Goal: Task Accomplishment & Management: Complete application form

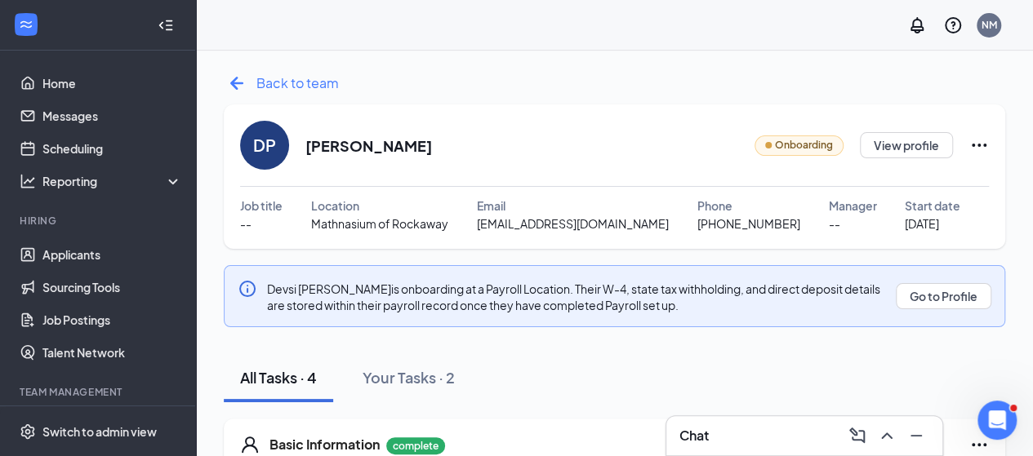
click at [229, 86] on icon "ArrowLeftNew" at bounding box center [237, 83] width 26 height 26
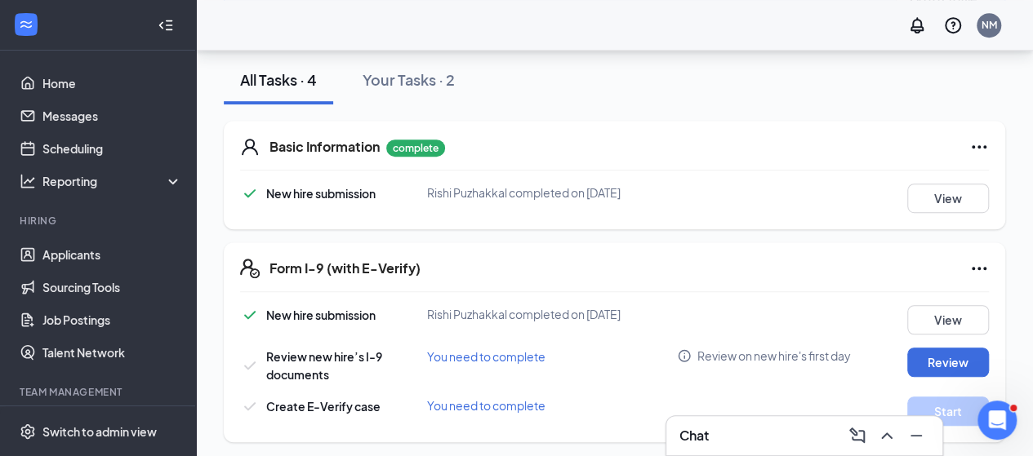
scroll to position [381, 0]
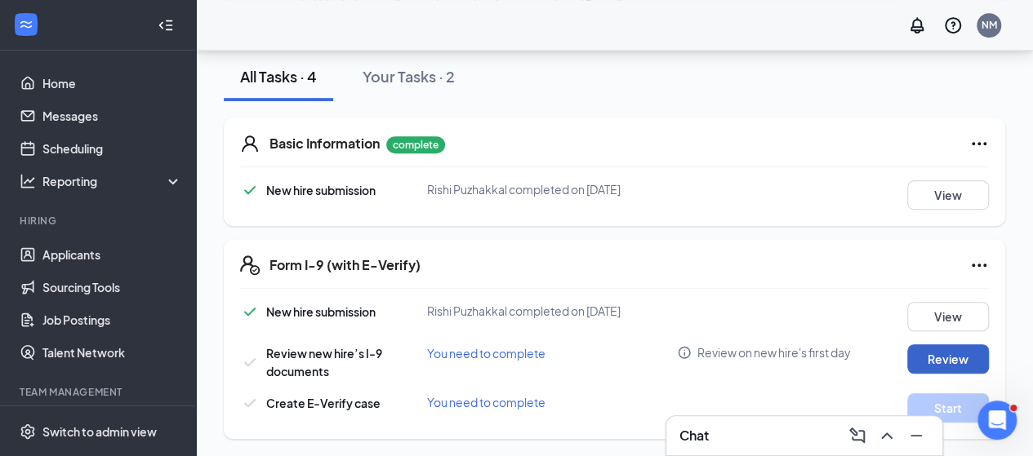
click at [930, 349] on button "Review" at bounding box center [948, 358] width 82 height 29
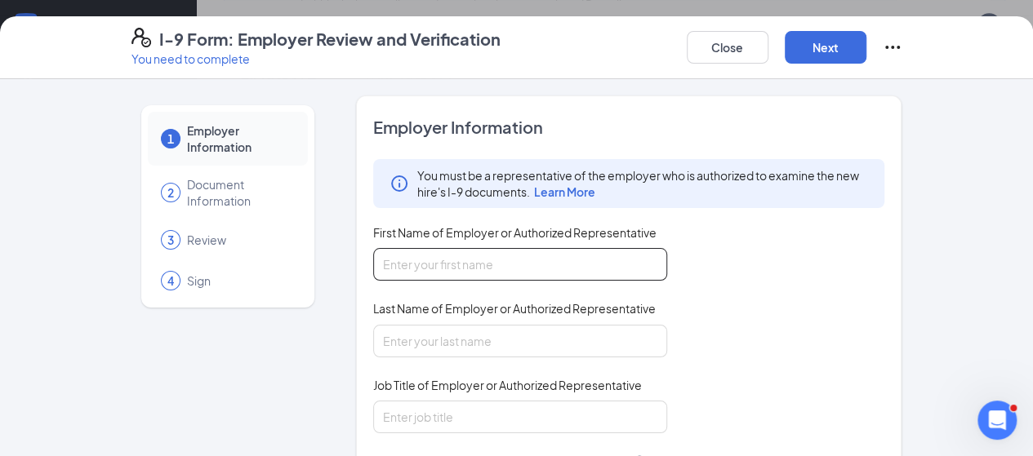
click at [436, 264] on input "First Name of Employer or Authorized Representative" at bounding box center [520, 264] width 294 height 33
type input "[PERSON_NAME]"
type input "Mehta"
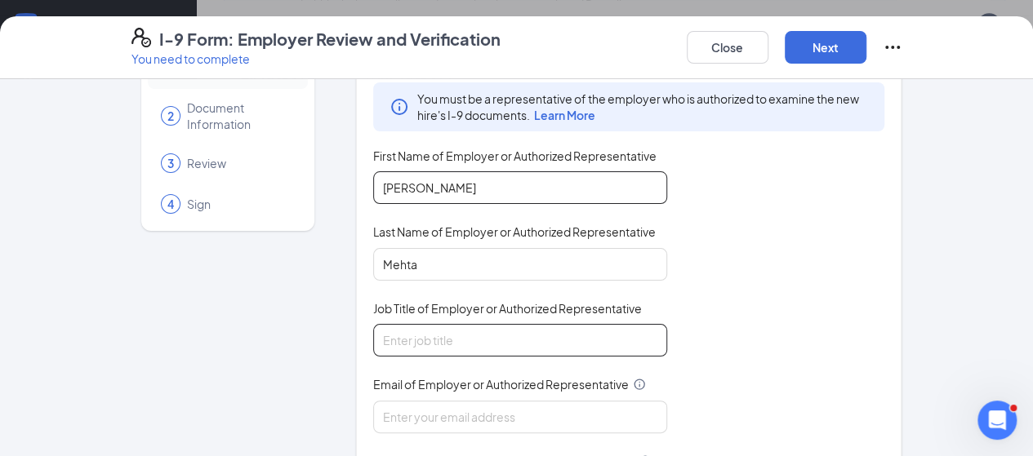
scroll to position [163, 0]
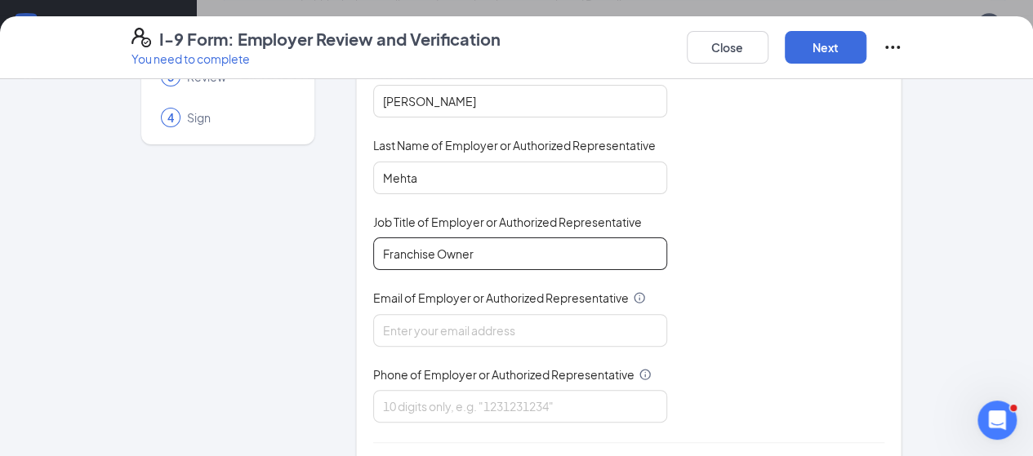
type input "Franchise Owner"
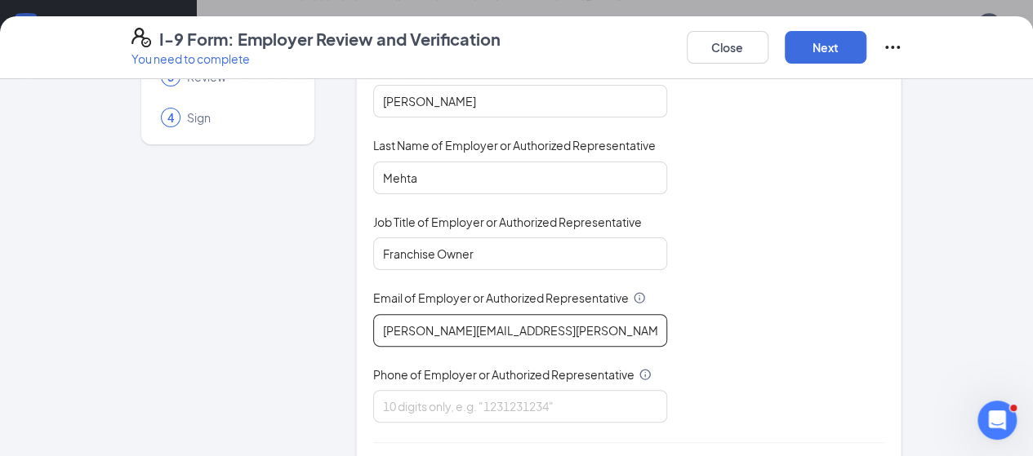
type input "nigam.mehta@yahoo.com"
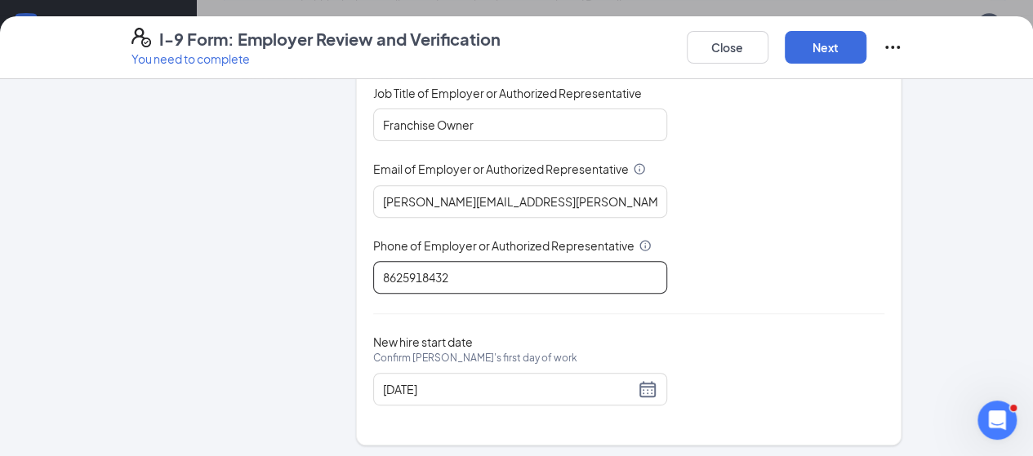
scroll to position [293, 0]
type input "8625918432"
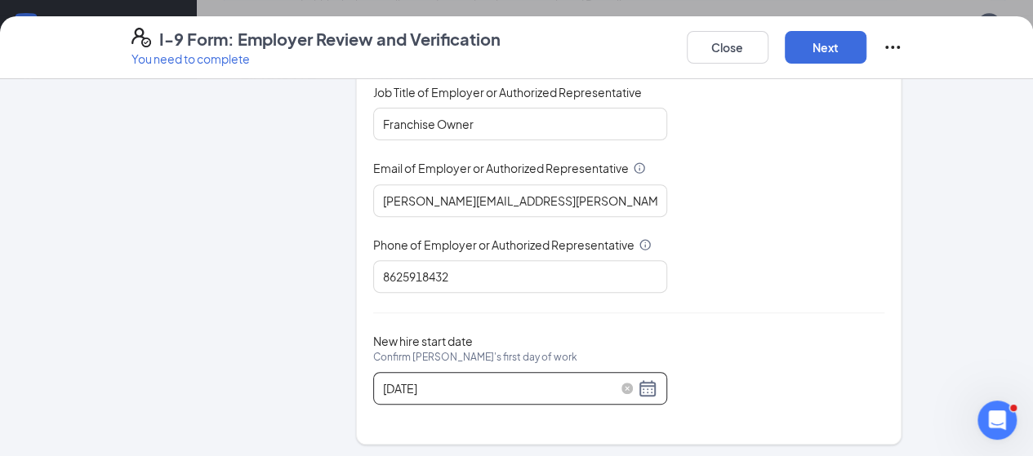
click at [603, 386] on div "09/05/2025" at bounding box center [520, 389] width 274 height 20
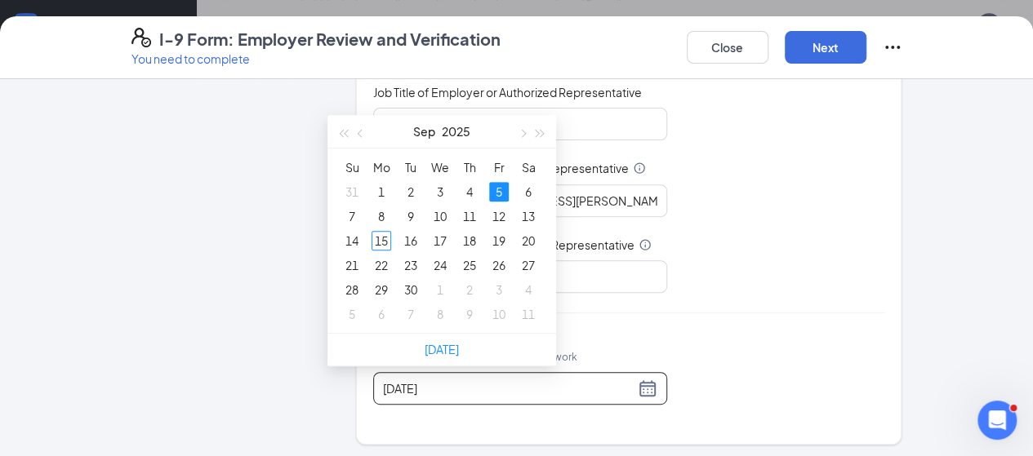
click at [785, 262] on div "You must be a representative of the employer who is authorized to examine the n…" at bounding box center [629, 79] width 512 height 427
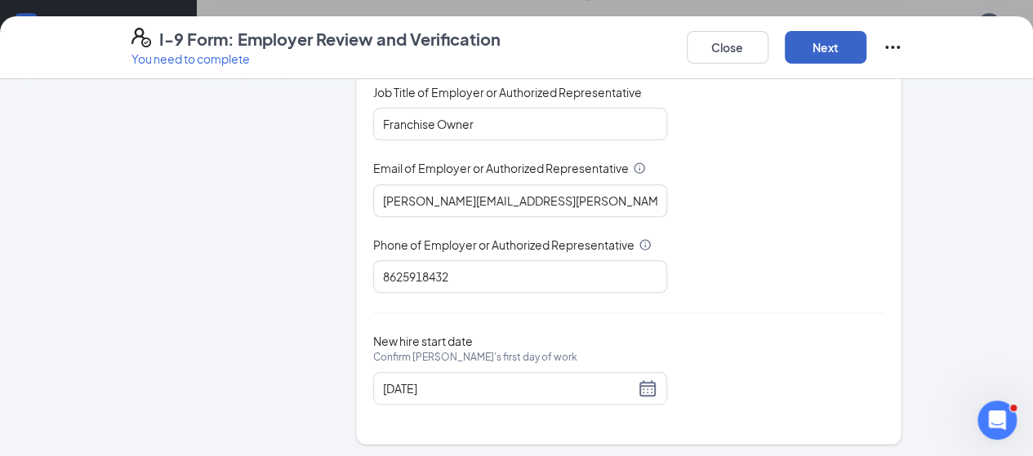
click at [866, 46] on button "Next" at bounding box center [825, 47] width 82 height 33
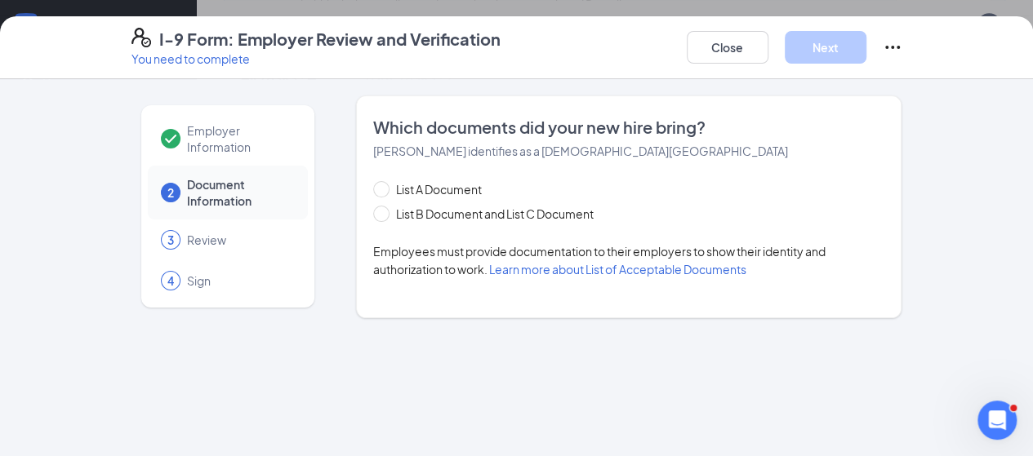
scroll to position [0, 0]
click at [389, 193] on span "List A Document" at bounding box center [438, 189] width 99 height 18
click at [382, 193] on input "List A Document" at bounding box center [378, 186] width 11 height 11
radio input "true"
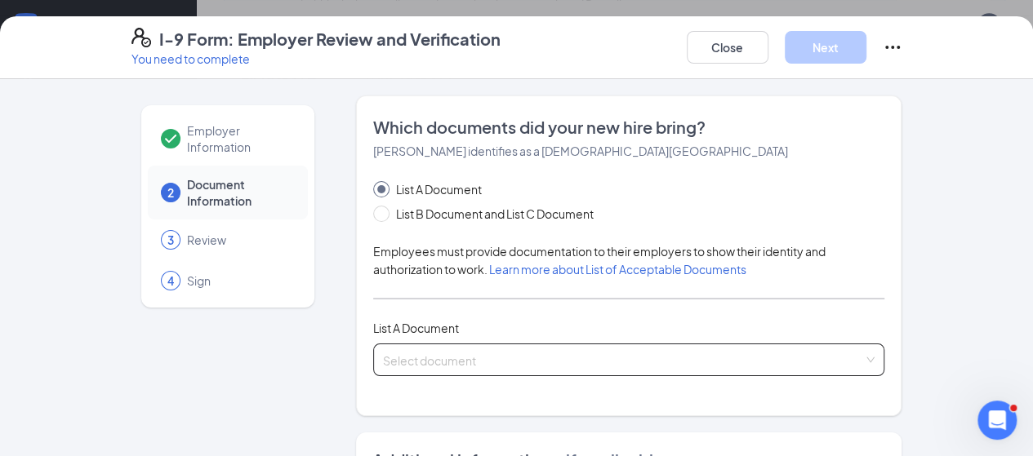
click at [432, 349] on input "search" at bounding box center [623, 356] width 481 height 24
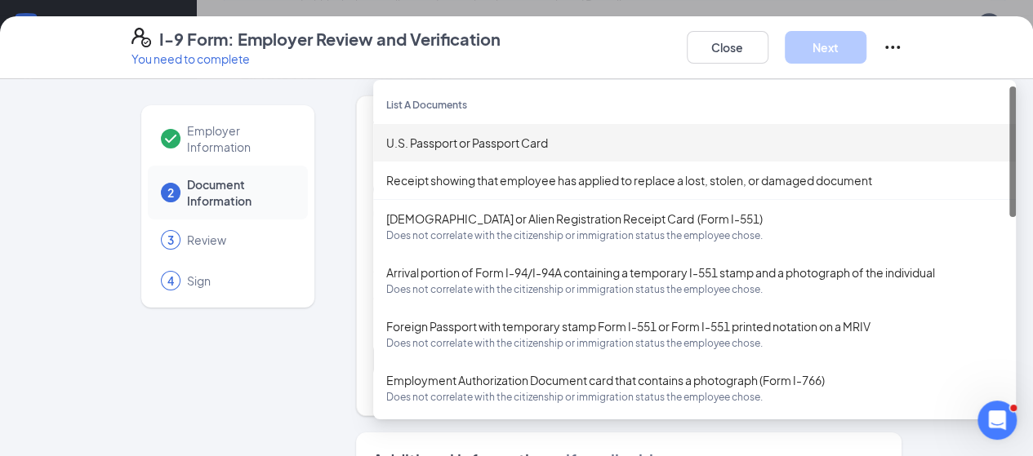
click at [435, 144] on div "U.S. Passport or Passport Card" at bounding box center [694, 143] width 616 height 18
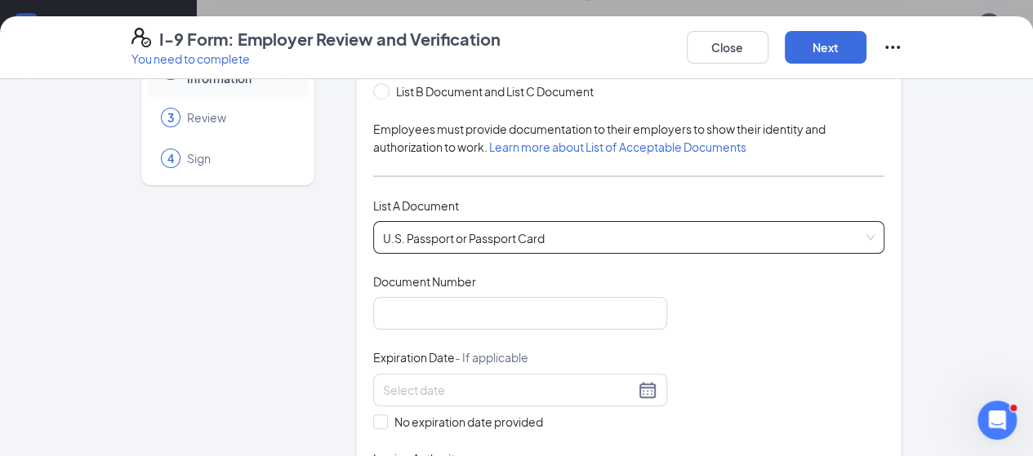
scroll to position [163, 0]
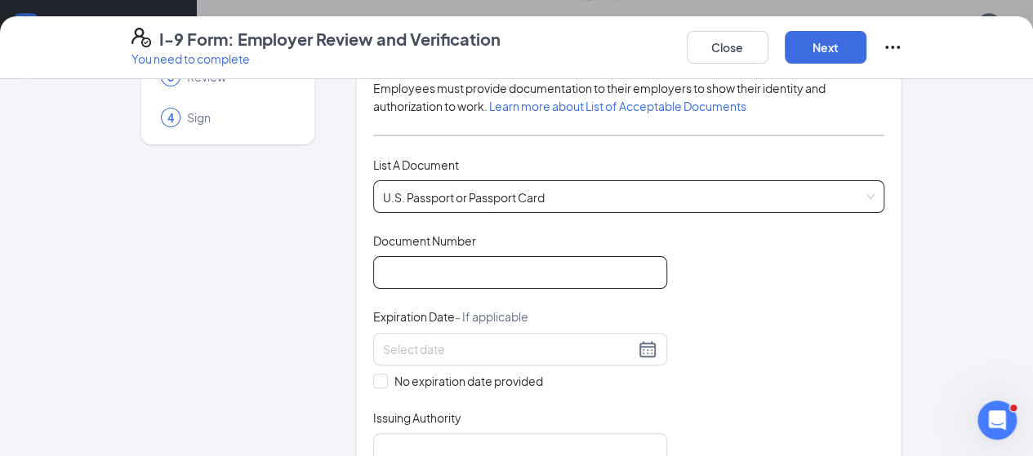
click at [377, 262] on input "Document Number" at bounding box center [520, 272] width 294 height 33
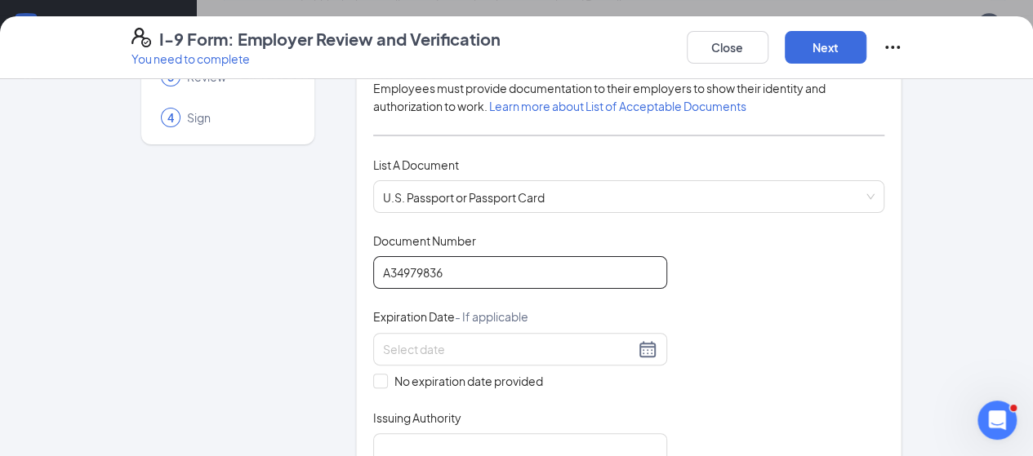
type input "A34979836"
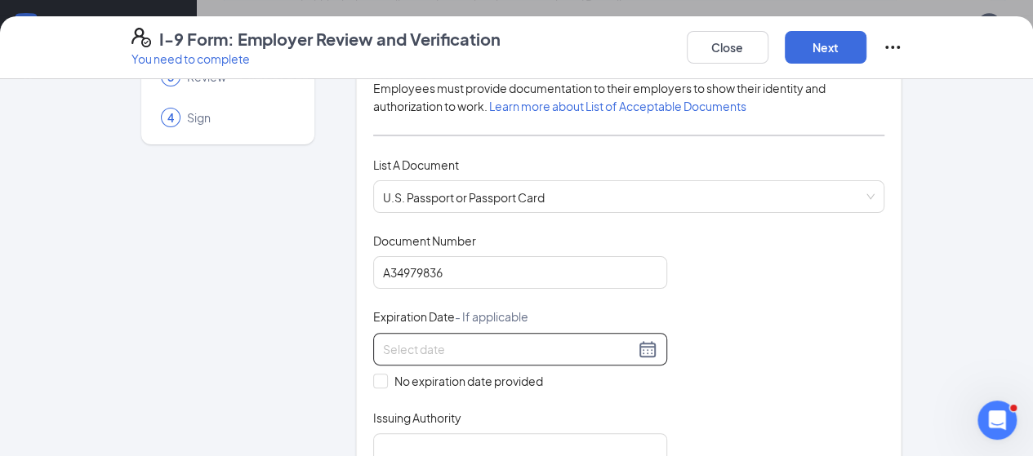
click at [600, 346] on div at bounding box center [520, 350] width 274 height 20
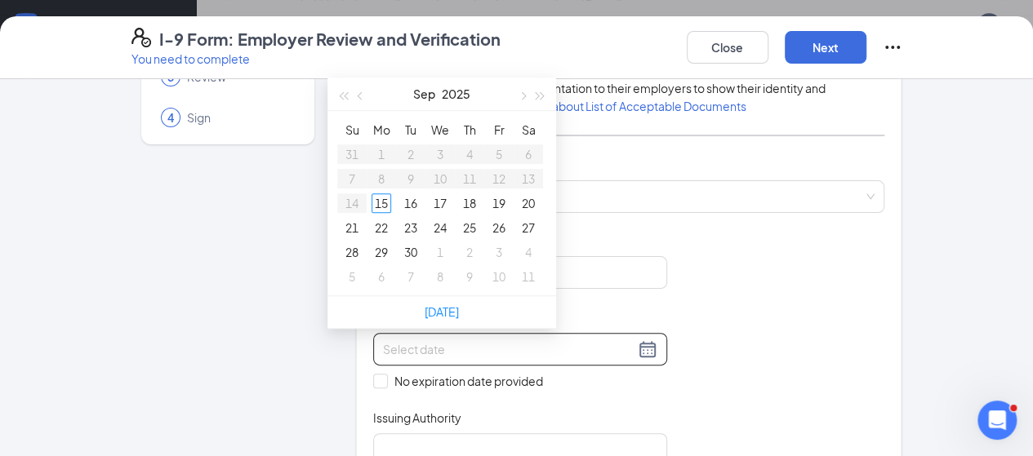
click at [438, 103] on div "Sep 2025" at bounding box center [442, 94] width 142 height 33
click at [439, 95] on div "Sep 2025" at bounding box center [442, 94] width 142 height 33
click at [453, 92] on button "2025" at bounding box center [456, 94] width 29 height 33
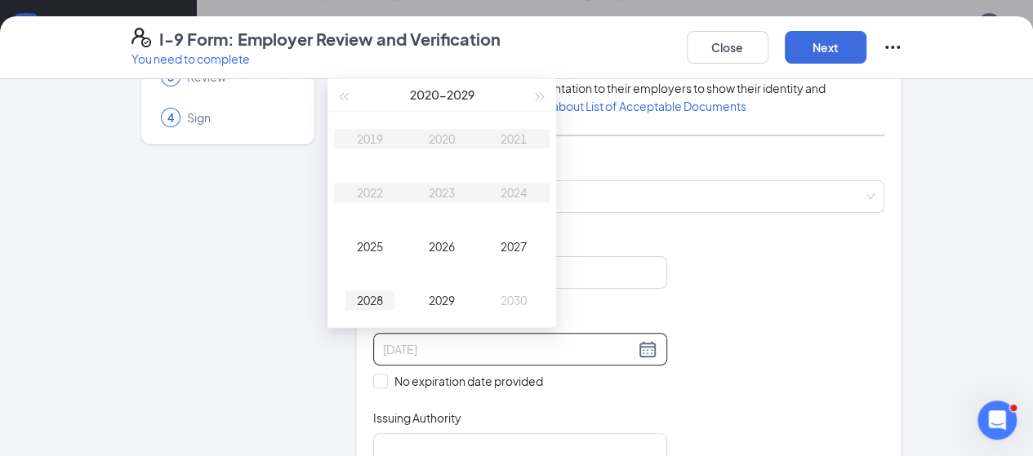
type input "09/15/2028"
click at [374, 301] on div "2028" at bounding box center [369, 301] width 49 height 20
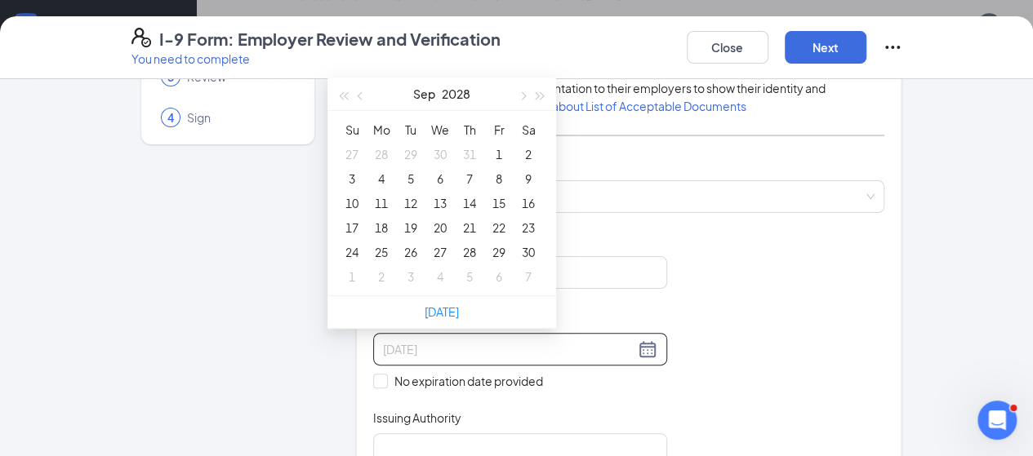
type input "08/30/2028"
click at [428, 92] on button "Sep" at bounding box center [424, 94] width 22 height 33
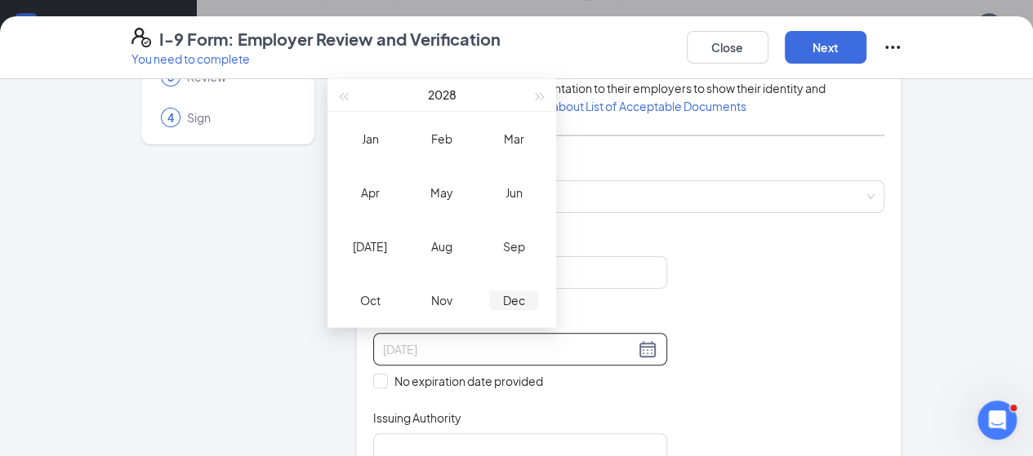
type input "12/15/2028"
click at [508, 302] on div "Dec" at bounding box center [513, 301] width 49 height 20
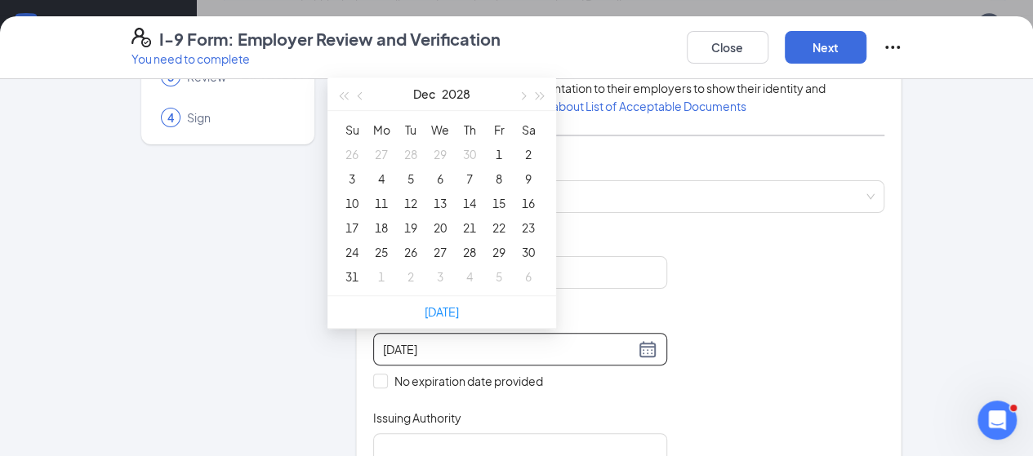
type input "11/30/2028"
type input "12/01/2028"
click at [504, 154] on div "1" at bounding box center [499, 154] width 20 height 20
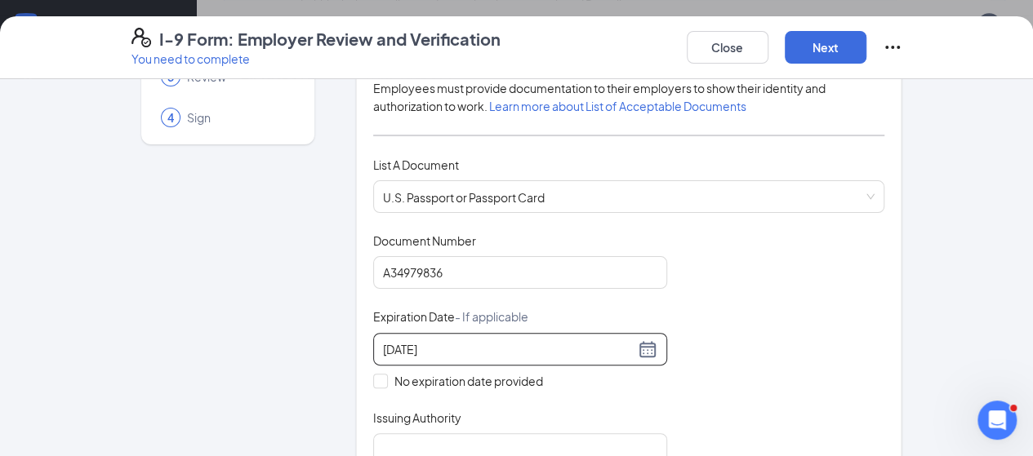
click at [885, 291] on div "Document Title U.S. Passport or Passport Card Document Number A34979836 Expirat…" at bounding box center [629, 349] width 512 height 233
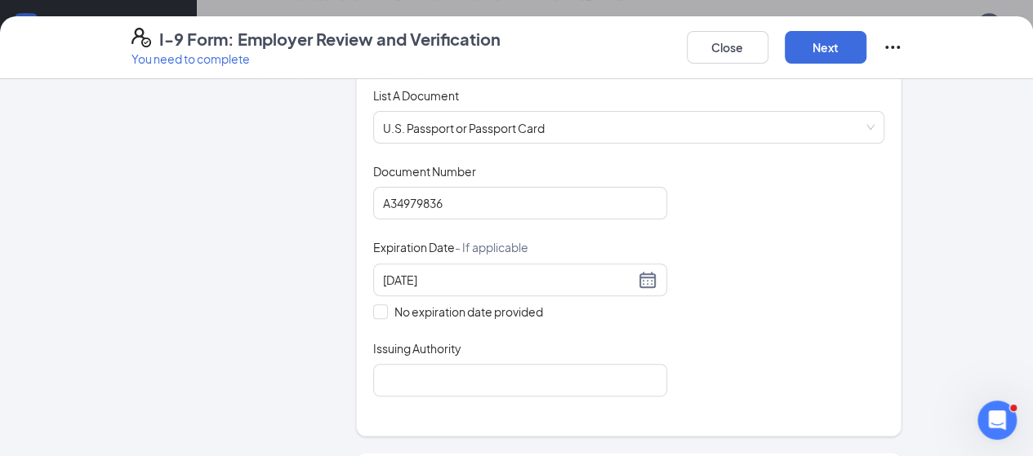
scroll to position [327, 0]
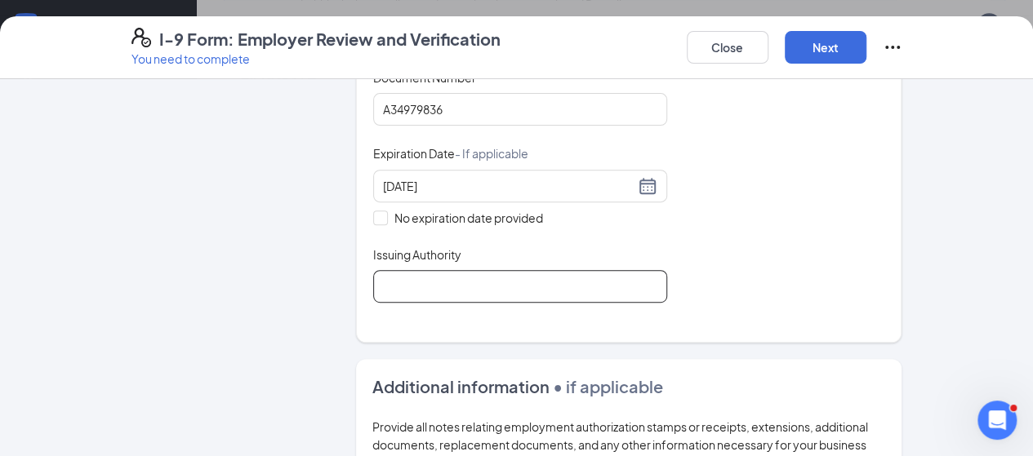
click at [392, 282] on input "Issuing Authority" at bounding box center [520, 286] width 294 height 33
type input "United States Department of State"
click at [779, 242] on div "Document Title U.S. Passport or Passport Card Document Number A34979836 Expirat…" at bounding box center [629, 185] width 512 height 233
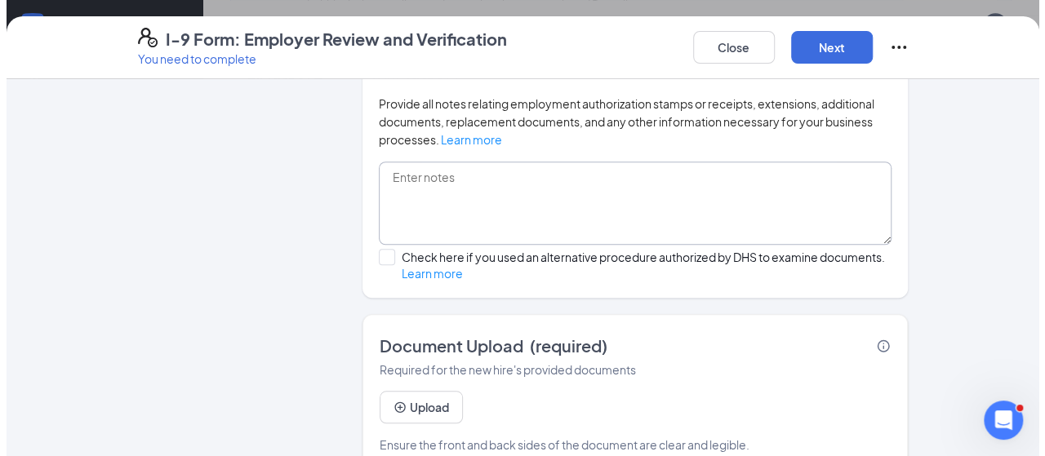
scroll to position [655, 0]
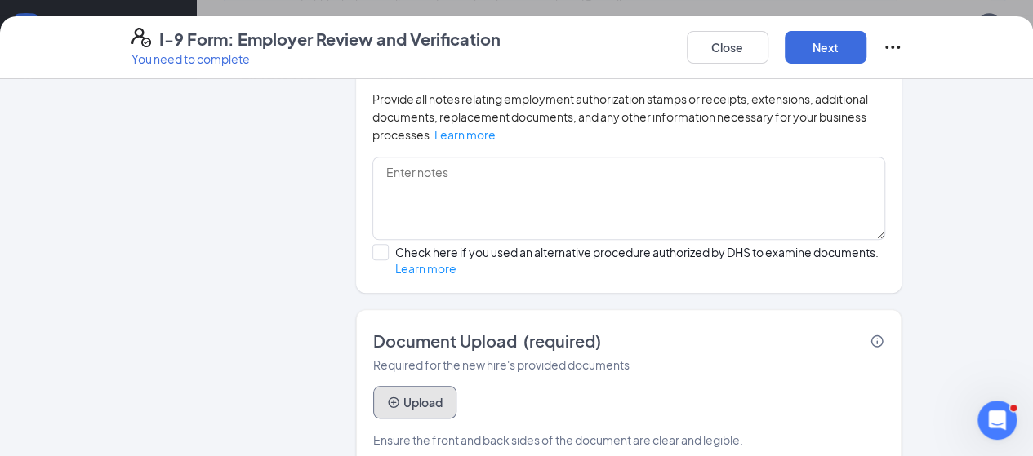
click at [397, 386] on button "Upload" at bounding box center [414, 402] width 83 height 33
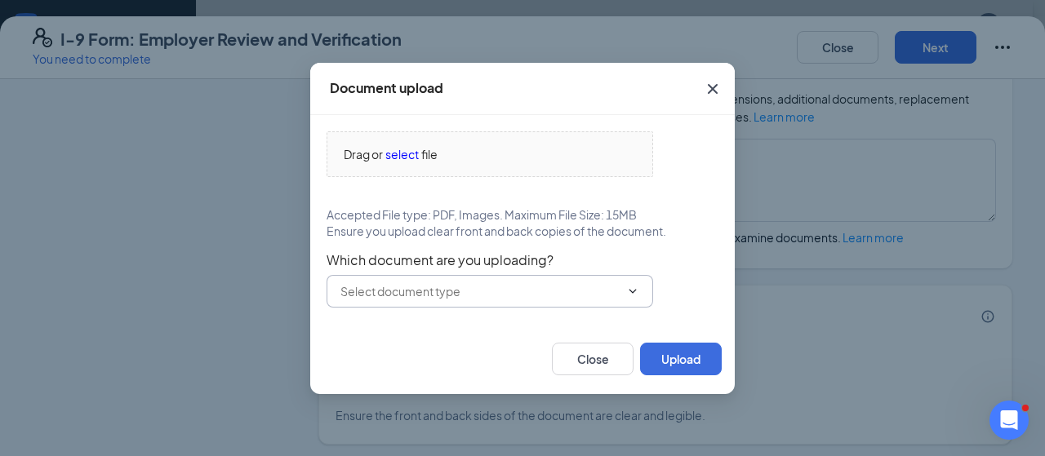
click at [421, 292] on input "text" at bounding box center [479, 291] width 279 height 18
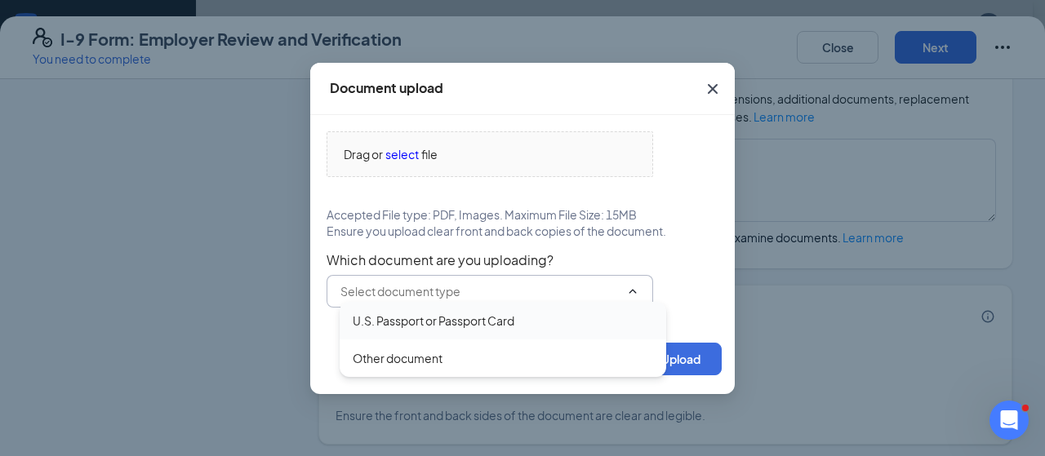
click at [424, 316] on div "U.S. Passport or Passport Card" at bounding box center [434, 321] width 162 height 18
type input "U.S. Passport or Passport Card"
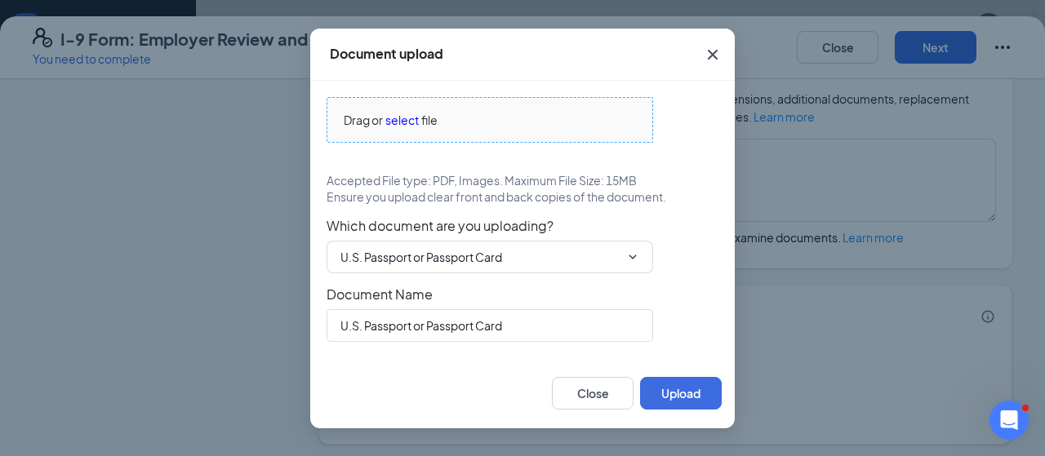
click at [398, 122] on span "select" at bounding box center [401, 120] width 33 height 18
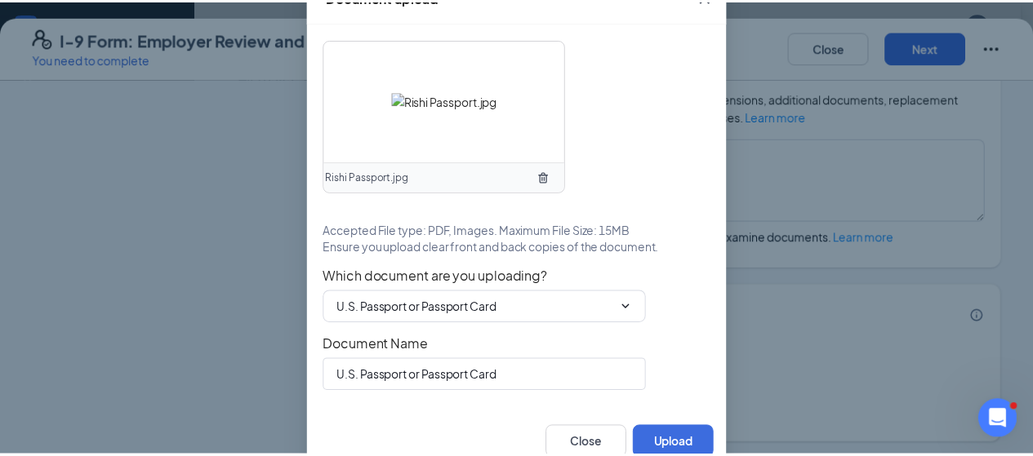
scroll to position [50, 0]
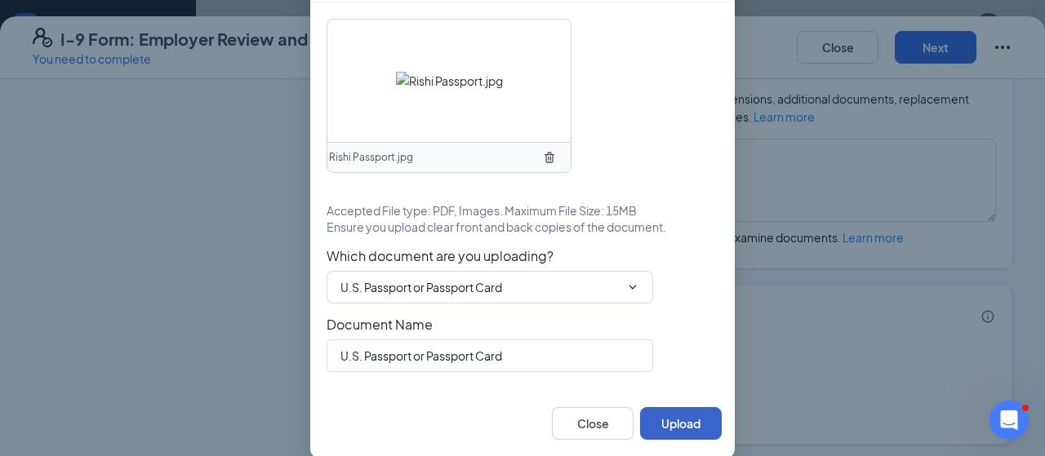
click at [666, 431] on button "Upload" at bounding box center [681, 423] width 82 height 33
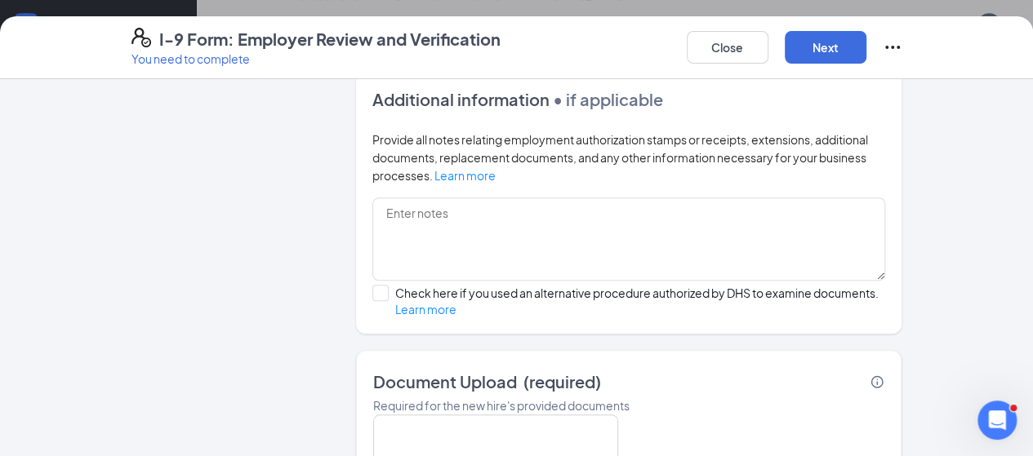
scroll to position [573, 0]
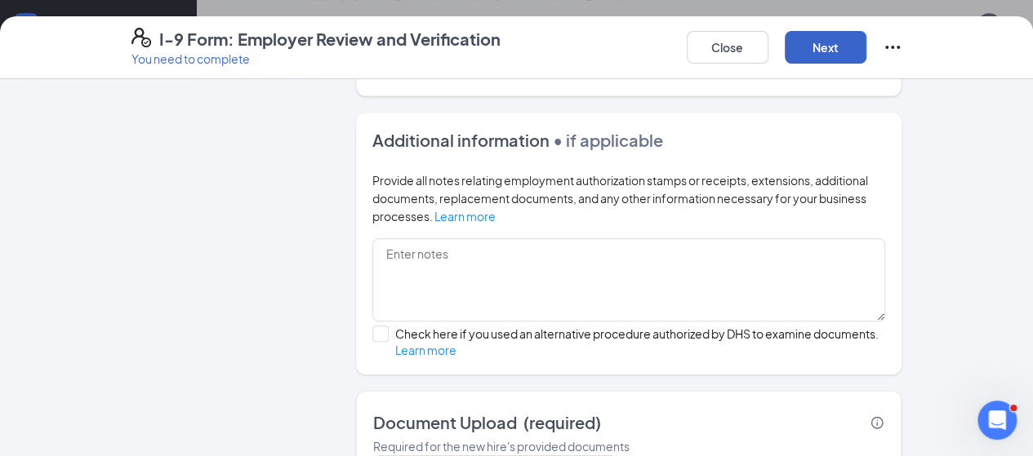
click at [866, 53] on button "Next" at bounding box center [825, 47] width 82 height 33
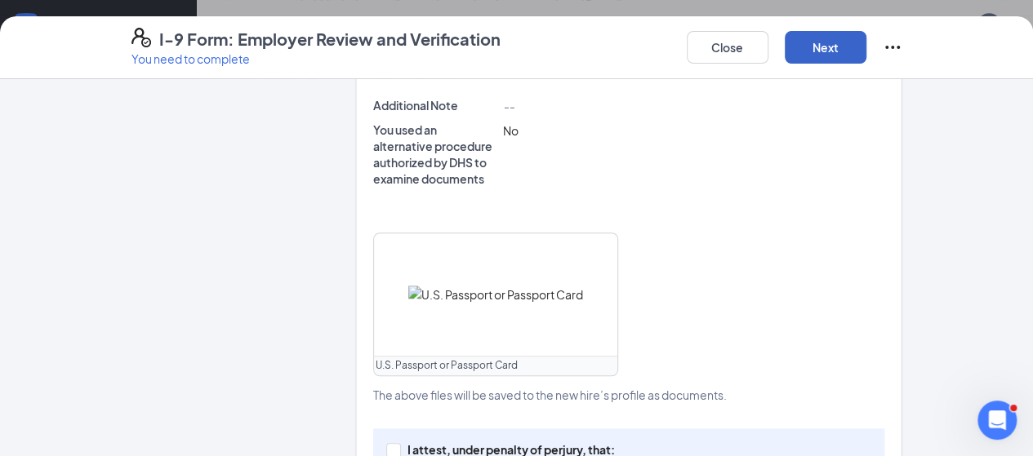
scroll to position [664, 0]
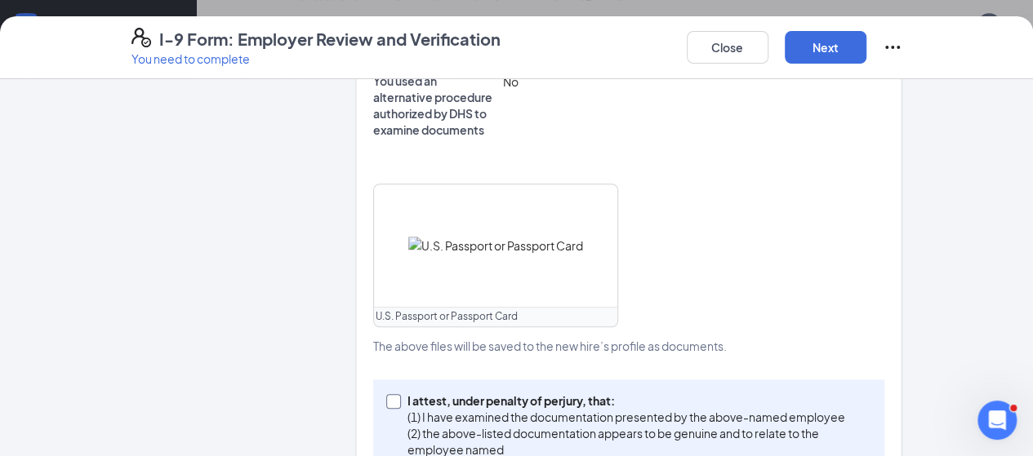
click at [386, 394] on input "I attest, under penalty of perjury, that: (1) I have examined the documentation…" at bounding box center [391, 399] width 11 height 11
checkbox input "true"
click at [866, 43] on button "Next" at bounding box center [825, 47] width 82 height 33
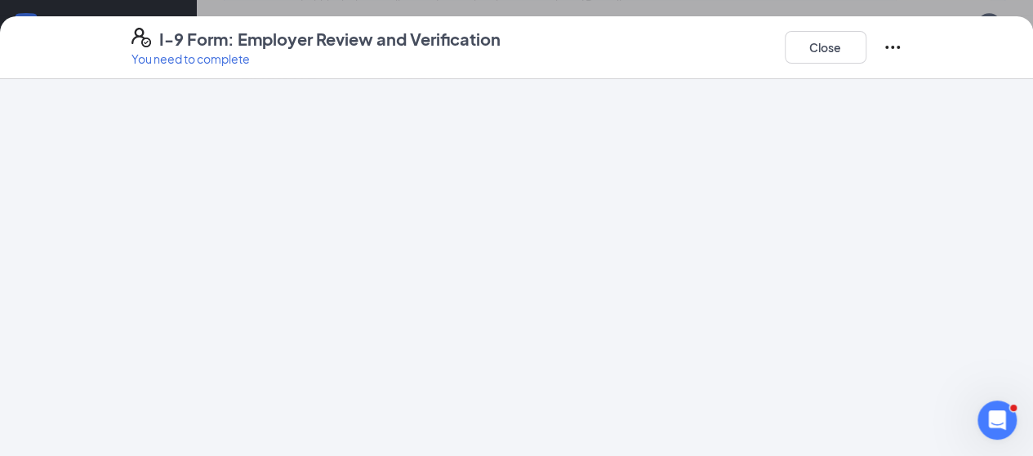
scroll to position [0, 0]
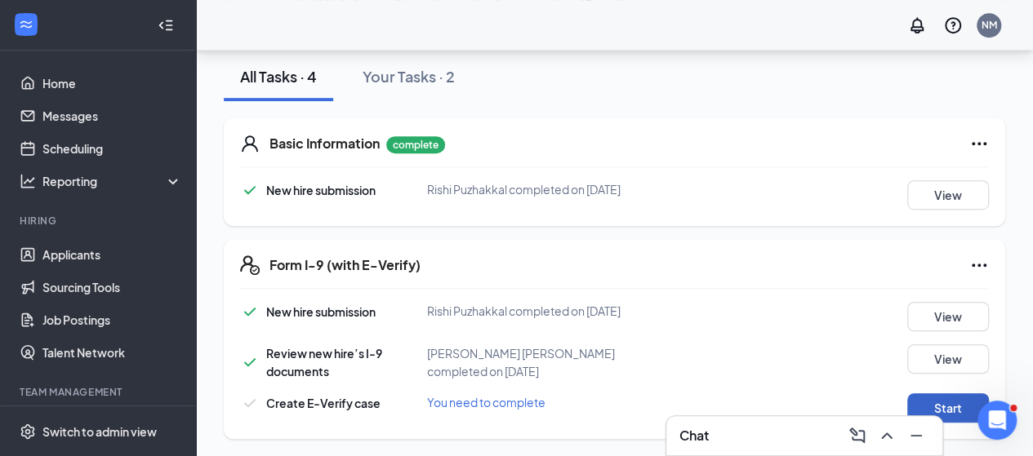
click at [943, 405] on button "Start" at bounding box center [948, 407] width 82 height 29
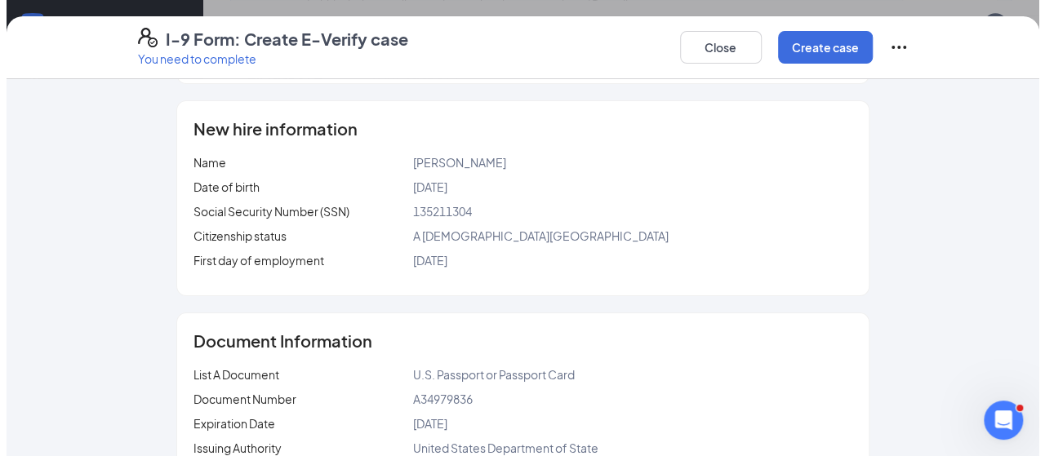
scroll to position [216, 0]
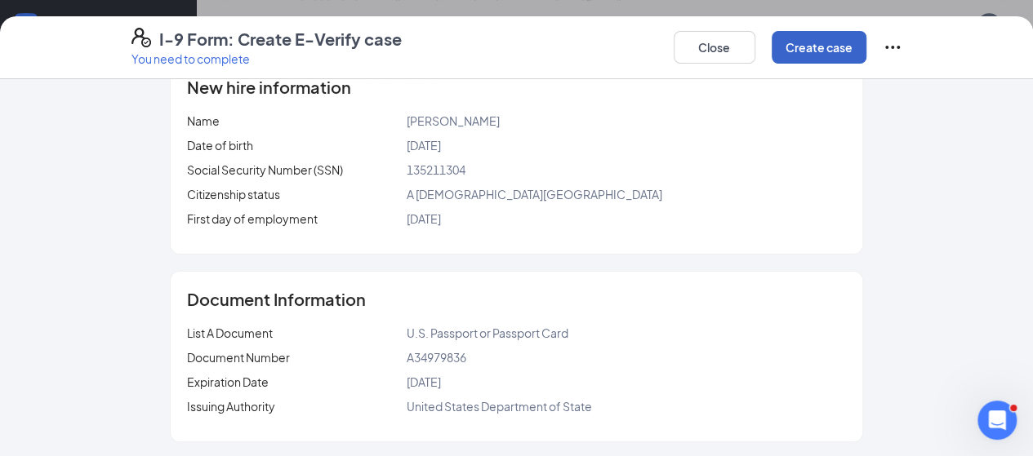
click at [866, 54] on button "Create case" at bounding box center [818, 47] width 95 height 33
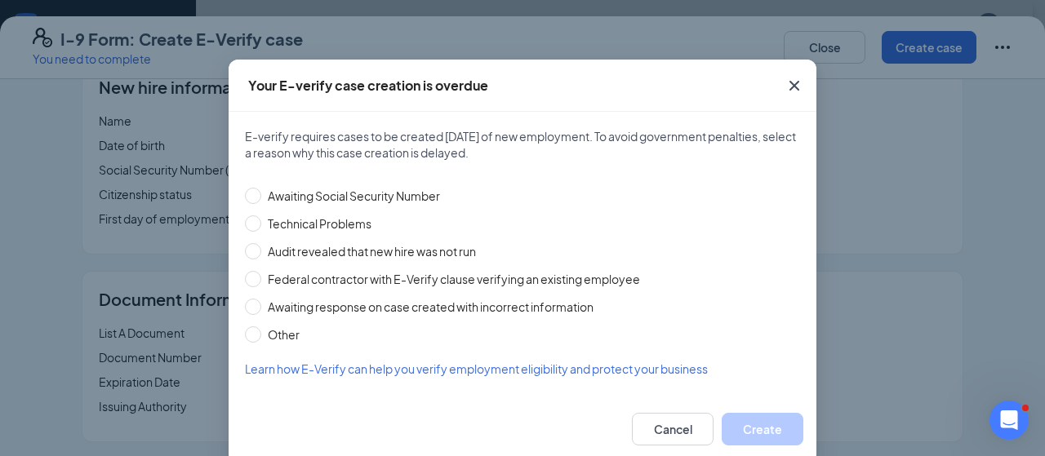
scroll to position [49, 0]
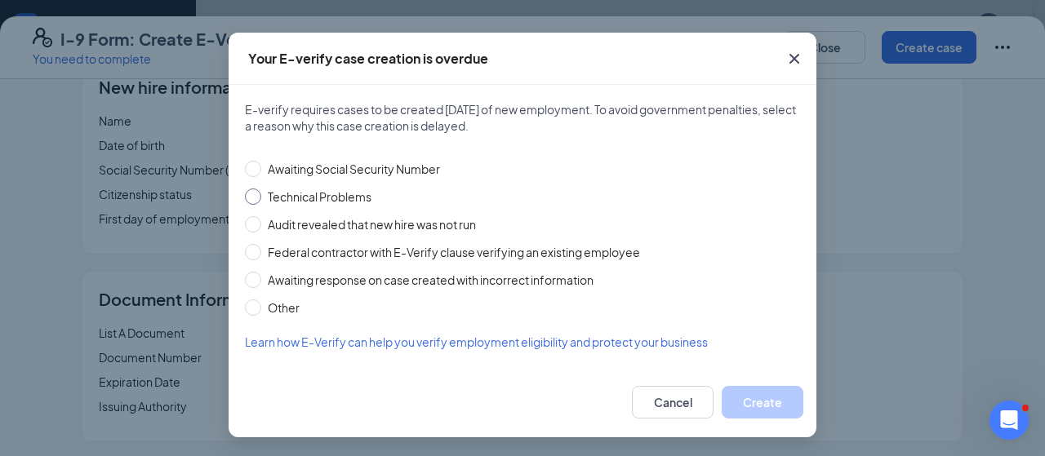
click at [313, 195] on span "Technical Problems" at bounding box center [319, 197] width 117 height 18
click at [261, 195] on input "Technical Problems" at bounding box center [253, 197] width 16 height 16
radio input "true"
click at [266, 301] on span "Other" at bounding box center [283, 308] width 45 height 18
click at [261, 301] on input "Other" at bounding box center [253, 308] width 16 height 16
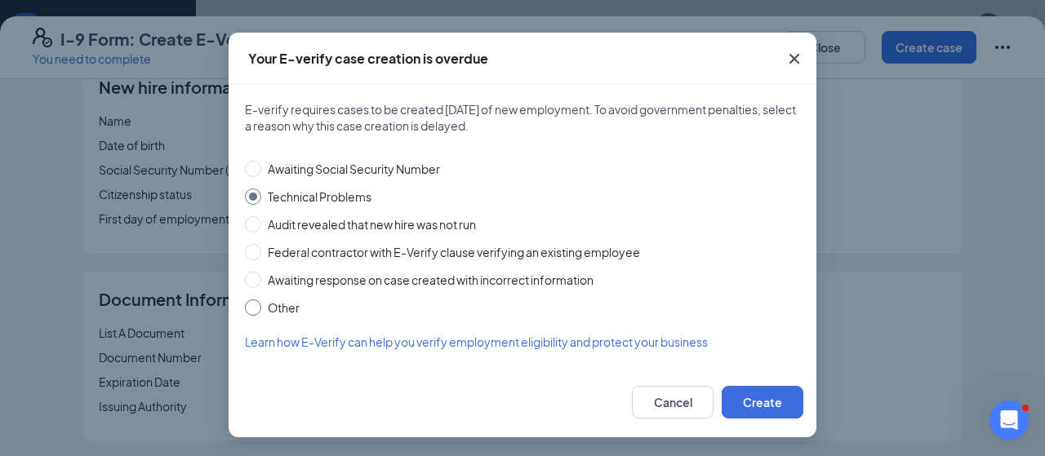
radio input "true"
radio input "false"
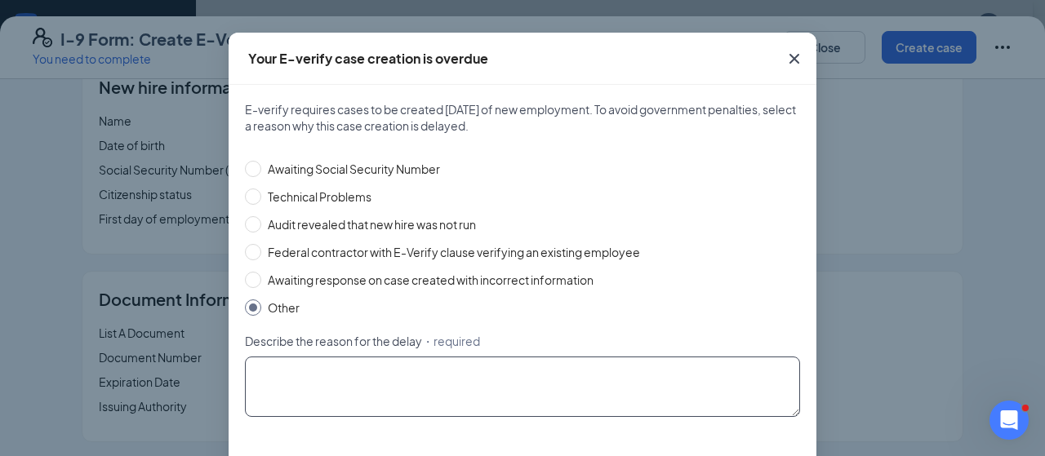
click at [310, 370] on textarea "Describe the reason for the delay ・required" at bounding box center [522, 387] width 555 height 60
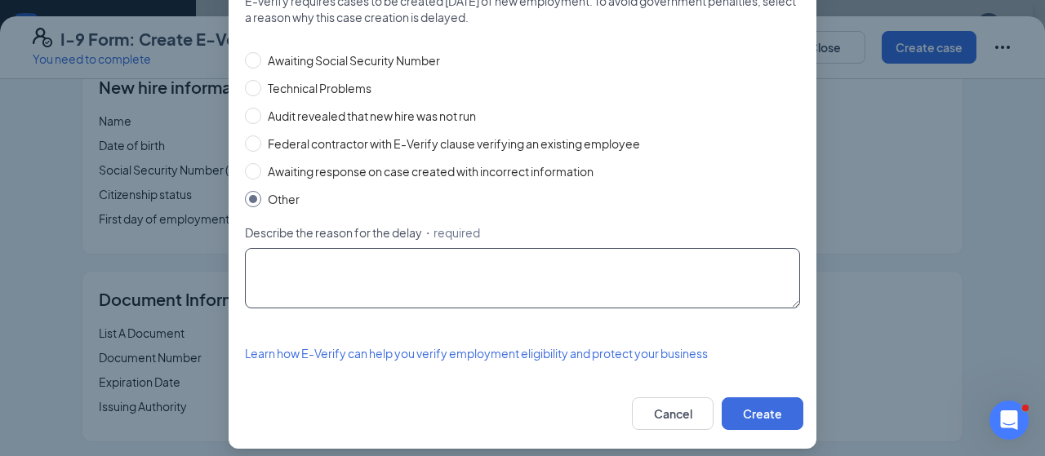
scroll to position [169, 0]
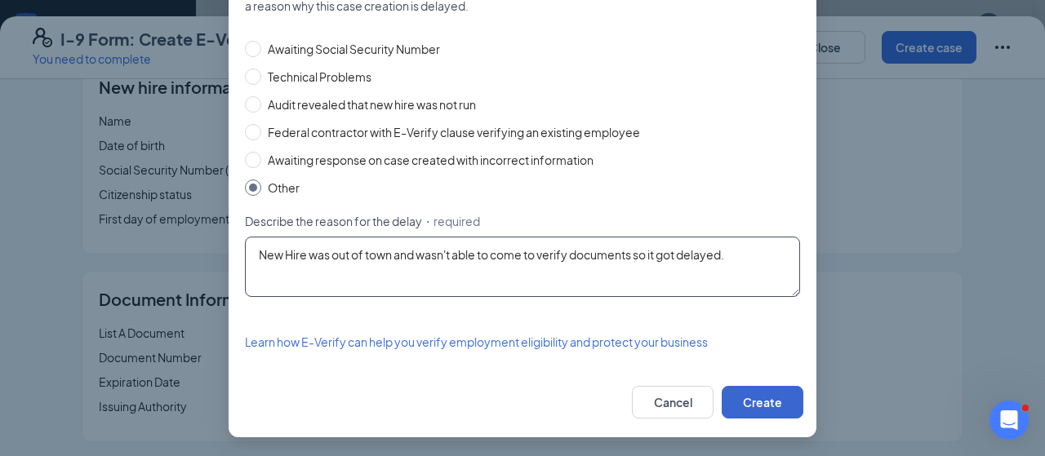
type textarea "New Hire was out of town and wasn't able to come to verify documents so it got …"
click at [741, 395] on button "Create" at bounding box center [763, 402] width 82 height 33
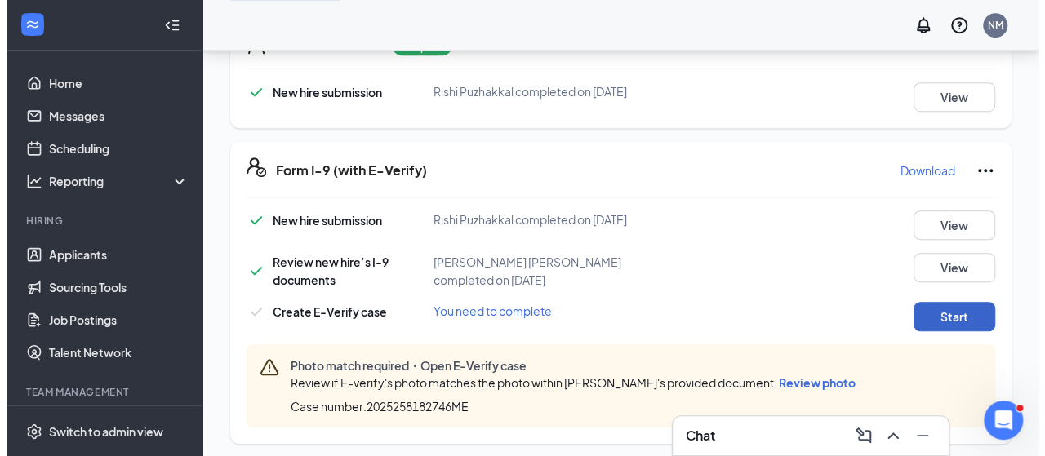
scroll to position [484, 0]
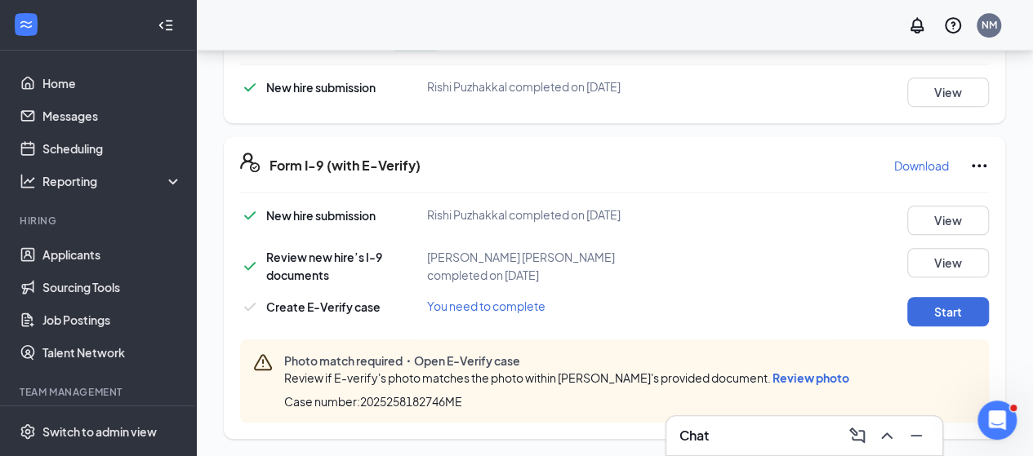
click at [804, 383] on span "Review photo" at bounding box center [810, 378] width 77 height 15
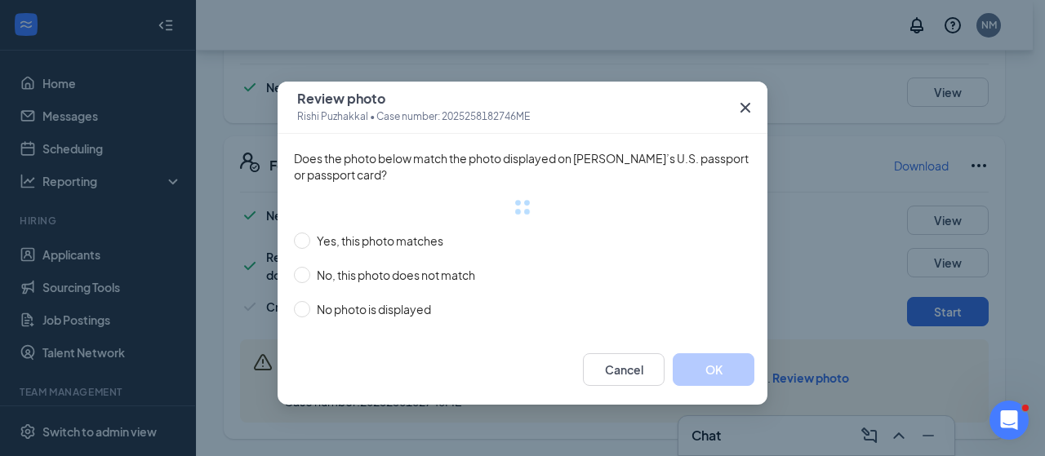
click at [804, 377] on div "Review photo Rishi Puzhakkal • Case number: 2025258182746ME Does the photo belo…" at bounding box center [522, 228] width 1045 height 456
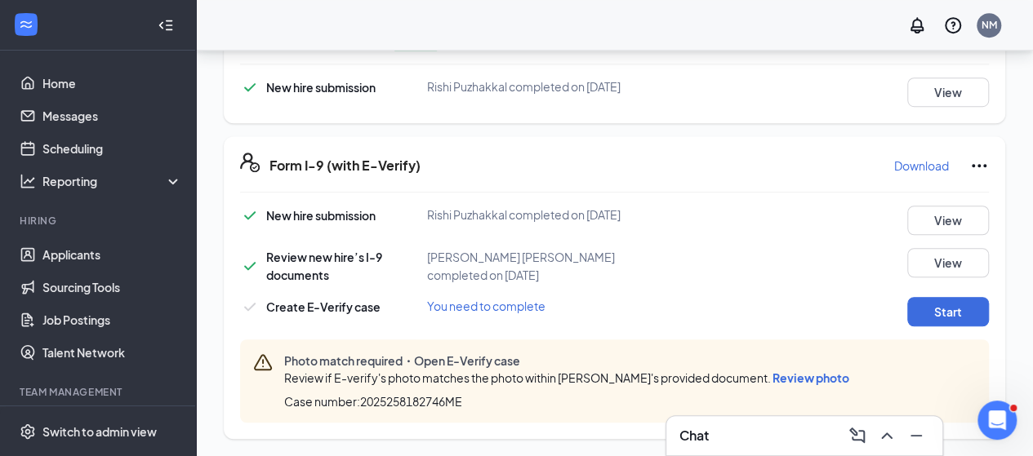
click at [804, 376] on span "Review photo" at bounding box center [810, 378] width 77 height 15
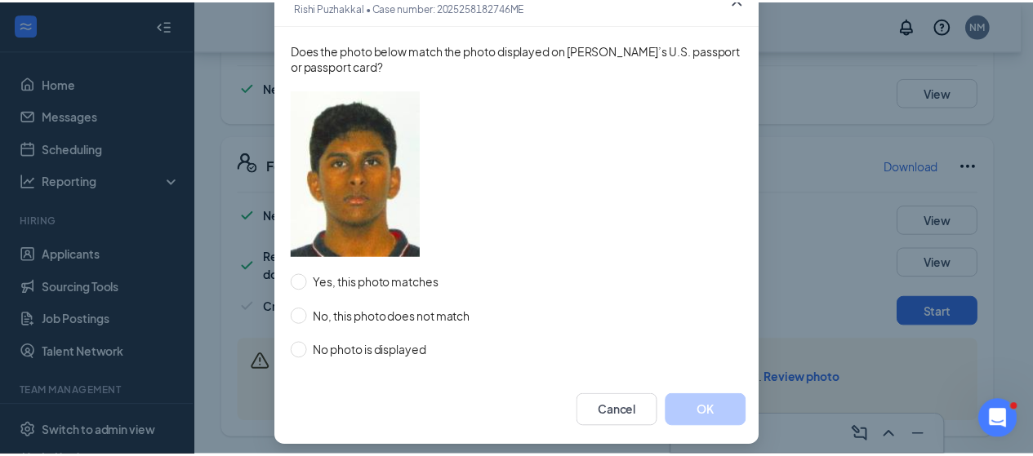
scroll to position [119, 0]
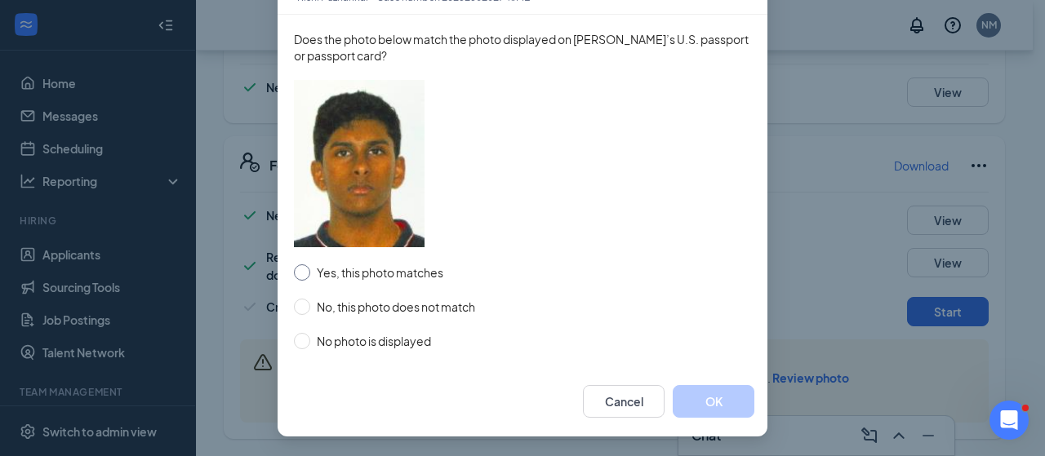
click at [406, 269] on span "Yes, this photo matches" at bounding box center [380, 273] width 140 height 18
click at [310, 269] on input "Yes, this photo matches" at bounding box center [302, 272] width 16 height 16
radio input "true"
click at [725, 402] on button "OK" at bounding box center [714, 401] width 82 height 33
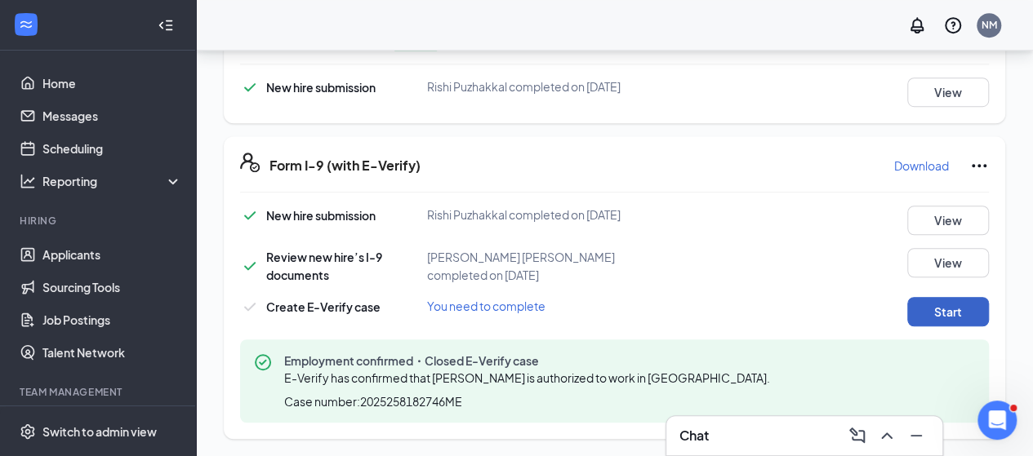
click at [960, 322] on button "Start" at bounding box center [948, 311] width 82 height 29
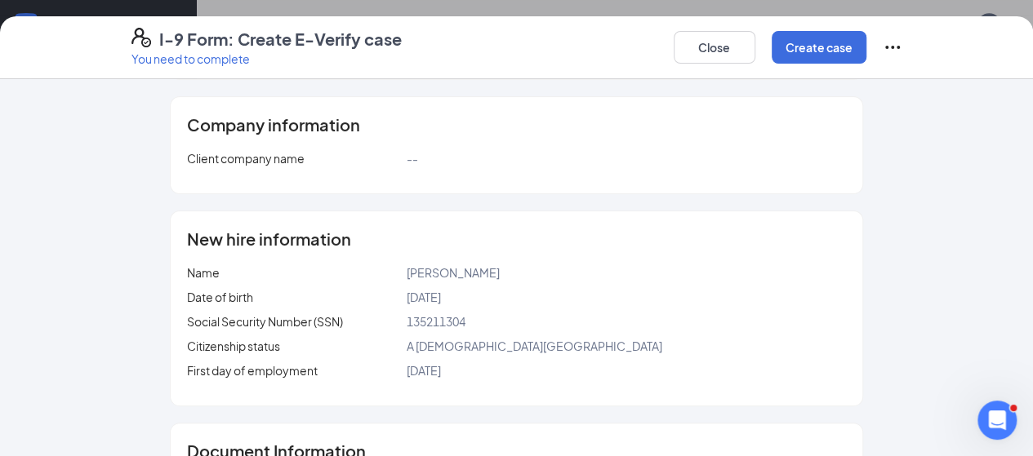
scroll to position [0, 0]
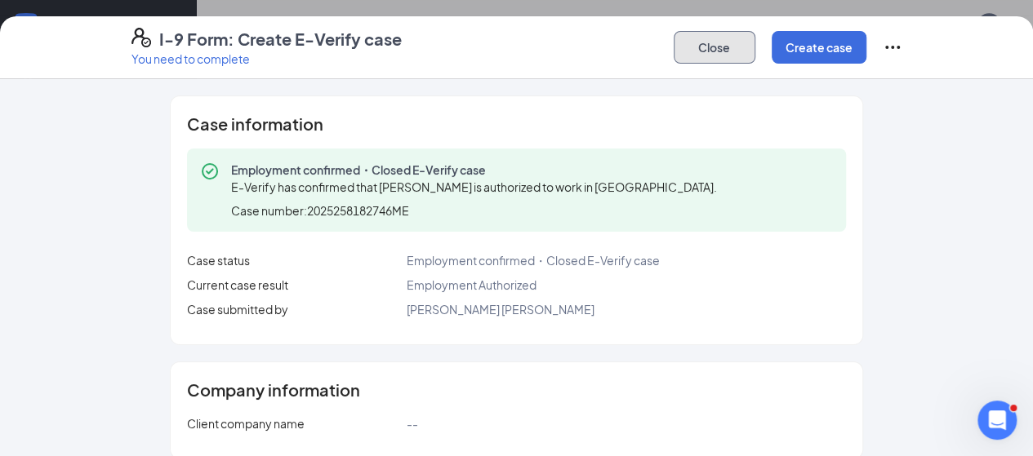
click at [755, 51] on button "Close" at bounding box center [714, 47] width 82 height 33
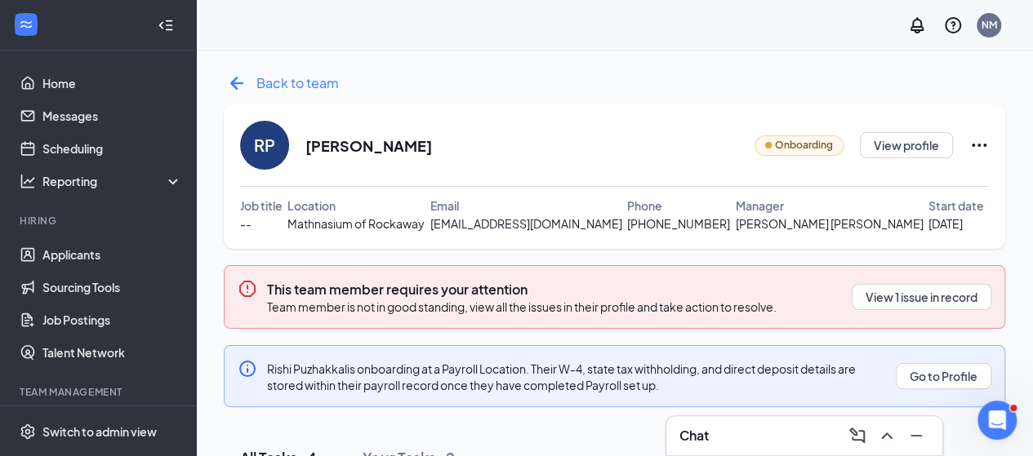
click at [226, 82] on icon "ArrowLeftNew" at bounding box center [237, 83] width 26 height 26
